Goal: Check status: Check status

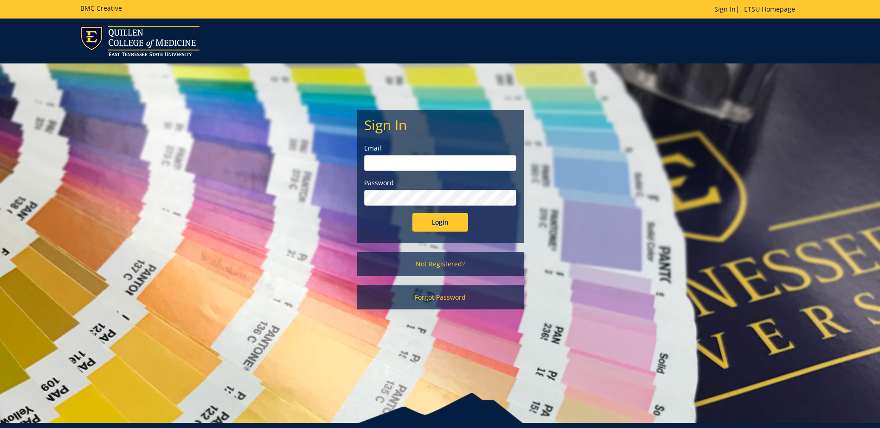
type input "postal@etsu.edu"
click at [446, 222] on input "Login" at bounding box center [440, 222] width 56 height 19
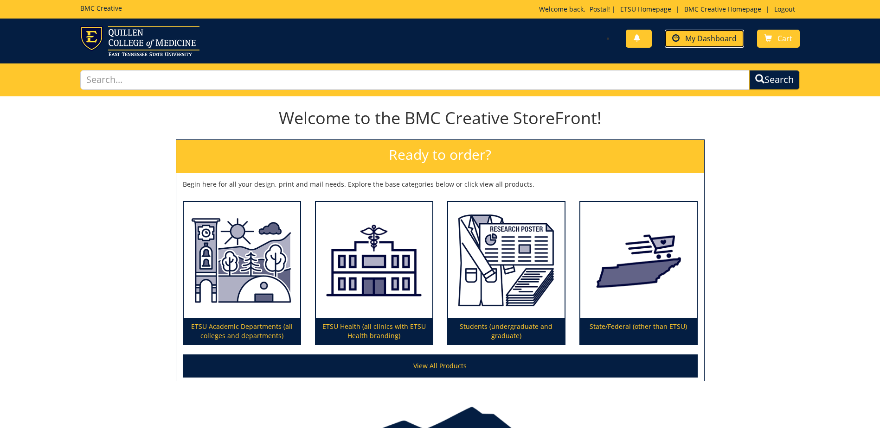
click at [701, 37] on span "My Dashboard" at bounding box center [710, 38] width 51 height 10
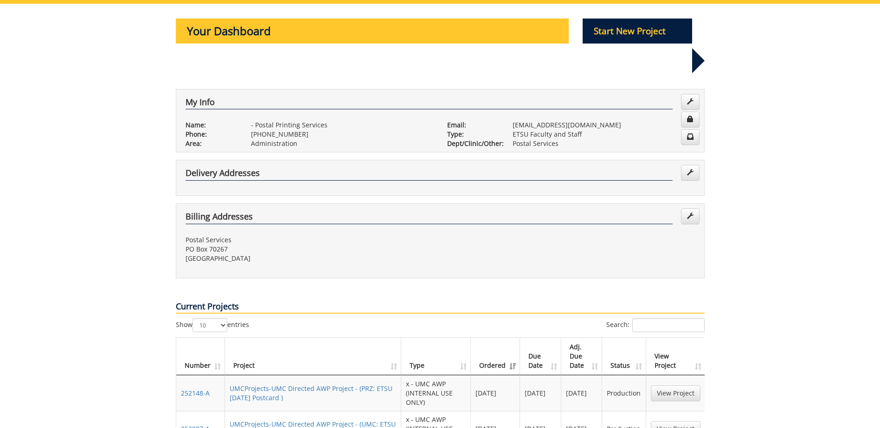
scroll to position [139, 0]
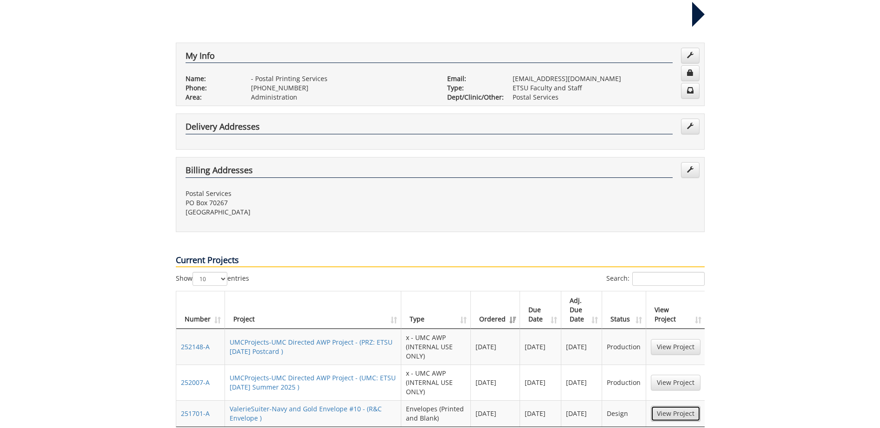
click at [671, 406] on link "View Project" at bounding box center [676, 414] width 50 height 16
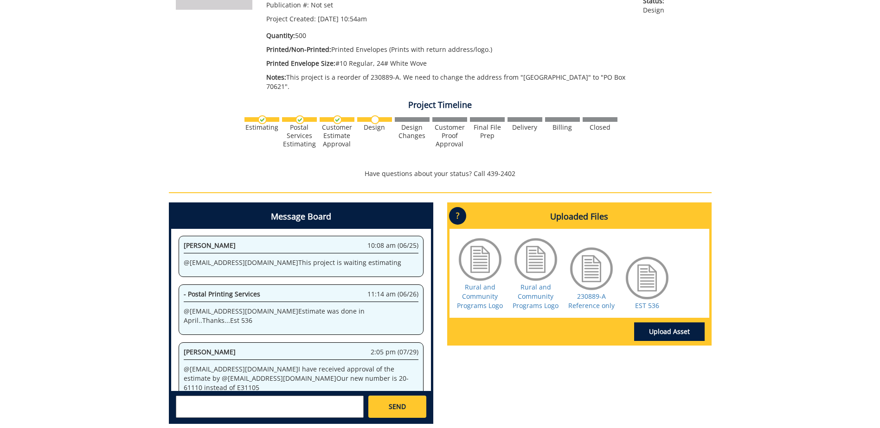
scroll to position [232, 0]
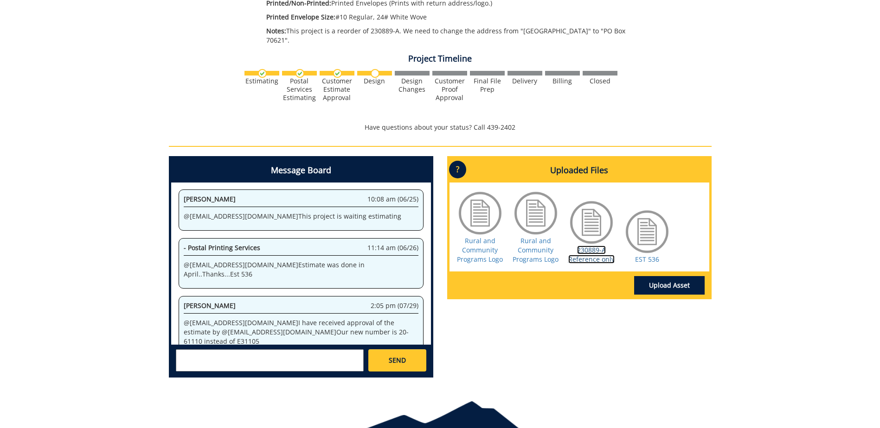
click at [599, 246] on link "230889-A Reference only" at bounding box center [591, 255] width 46 height 18
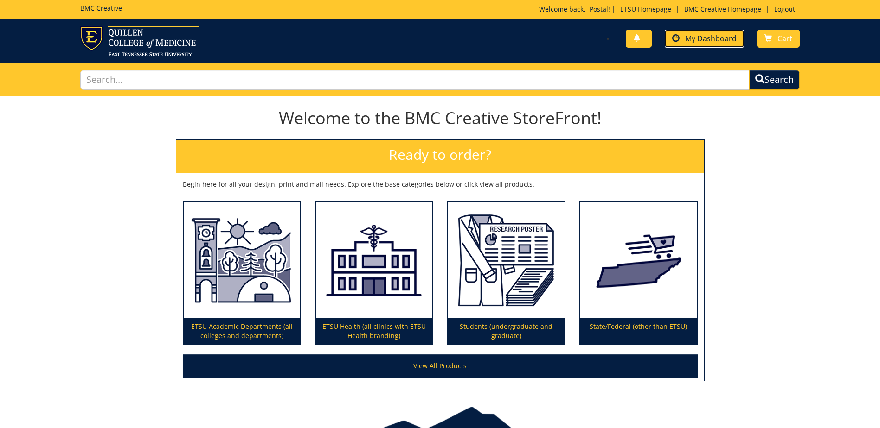
click at [719, 38] on span "My Dashboard" at bounding box center [710, 38] width 51 height 10
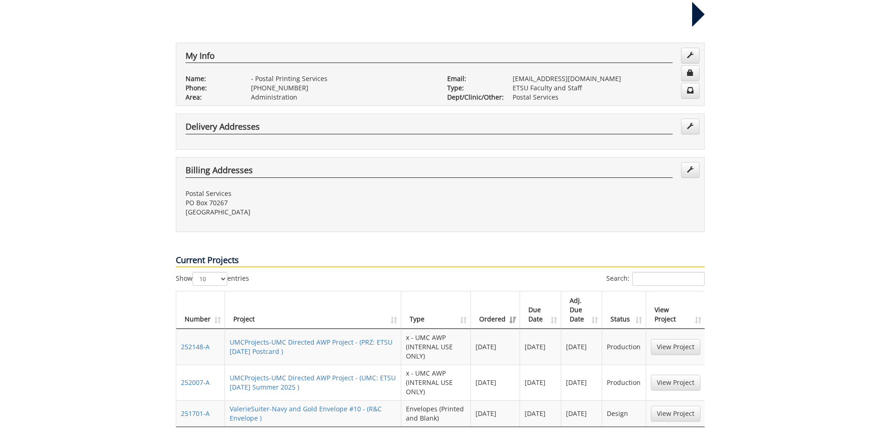
scroll to position [185, 0]
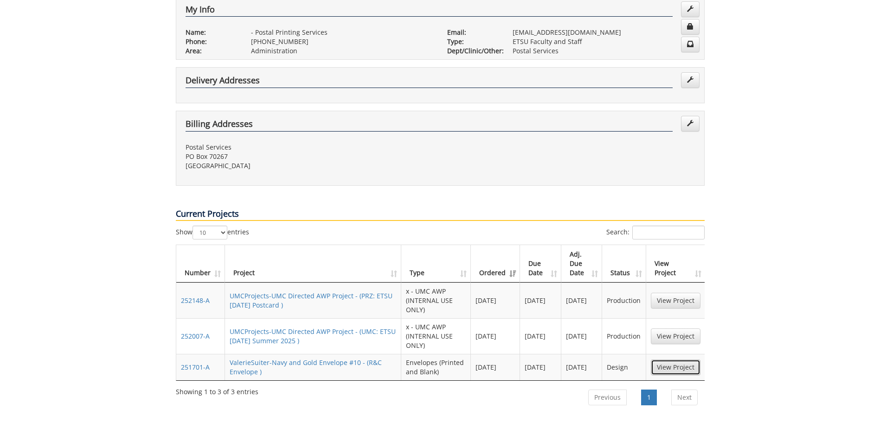
click at [668, 360] on link "View Project" at bounding box center [676, 368] width 50 height 16
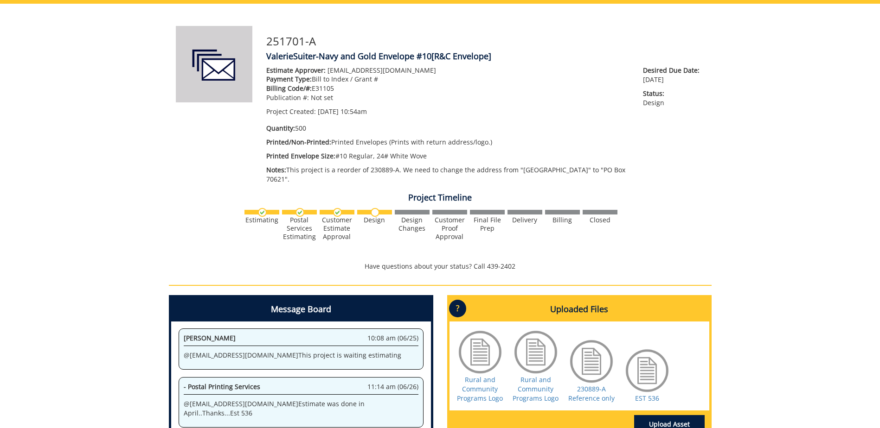
scroll to position [139, 0]
